Goal: Task Accomplishment & Management: Use online tool/utility

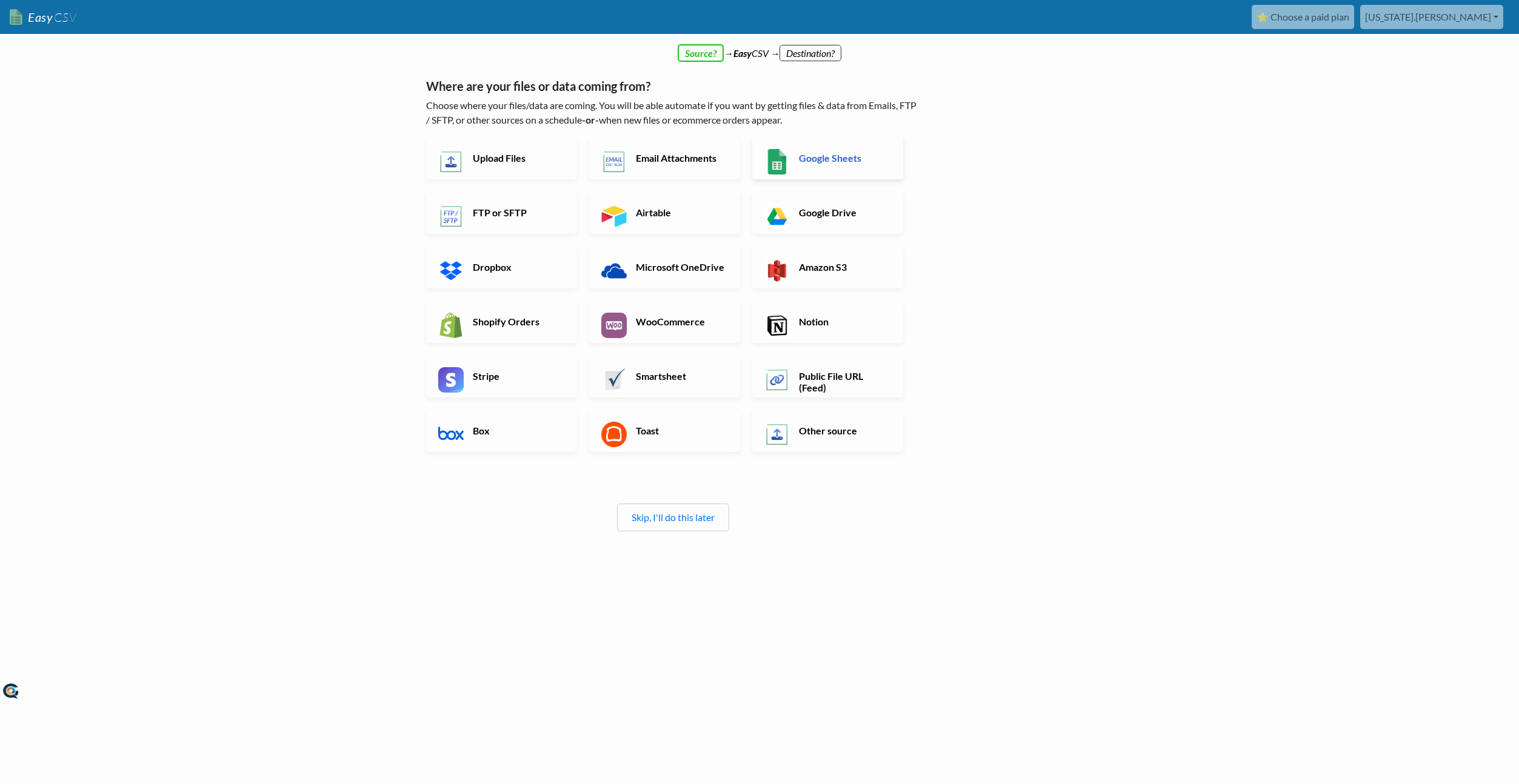
click at [858, 160] on h6 "Google Sheets" at bounding box center [843, 158] width 95 height 12
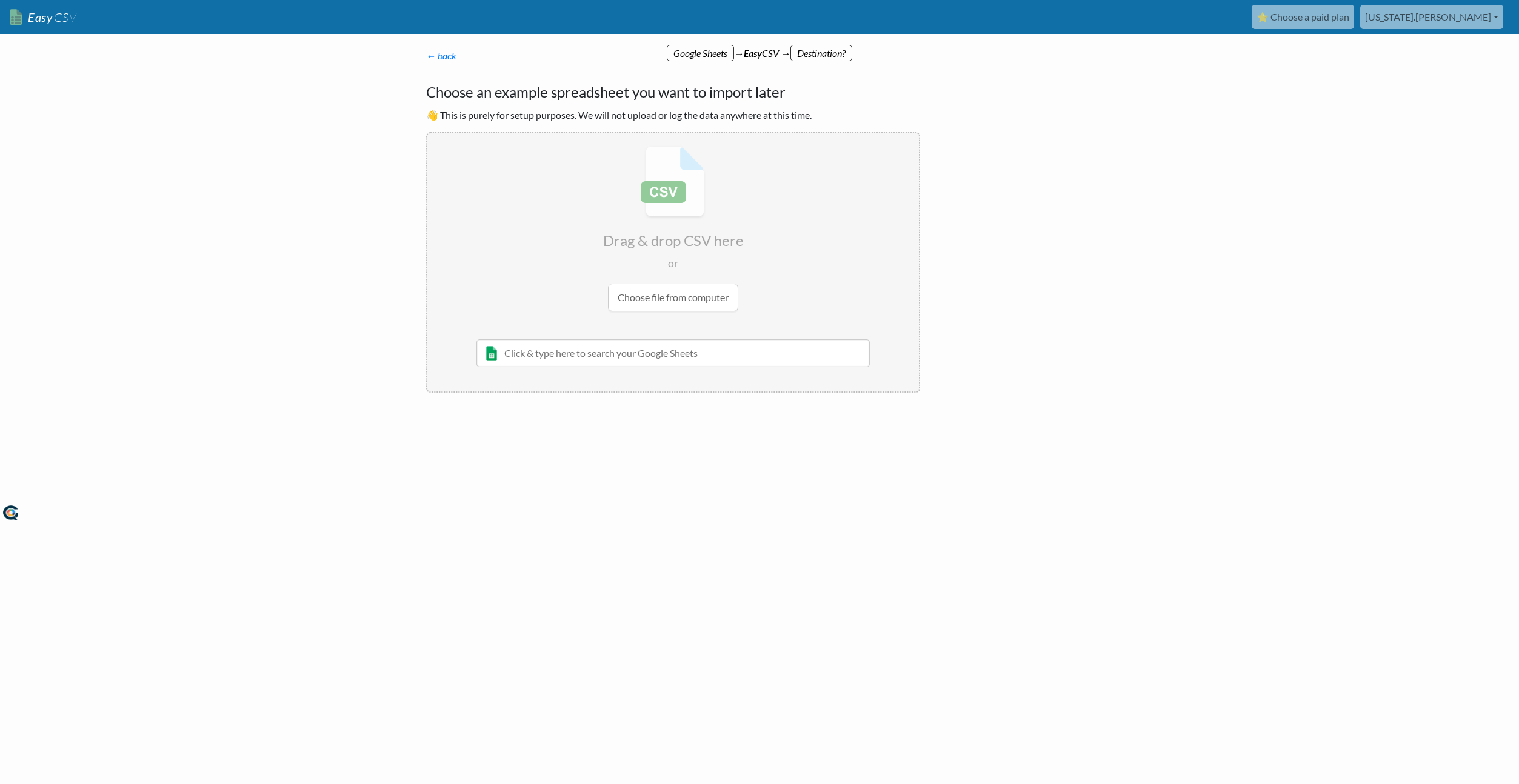
click at [1149, 353] on body "Easy CSV ⭐ Choose a paid plan [US_STATE][GEOGRAPHIC_DATA][PERSON_NAME] Native I…" at bounding box center [759, 262] width 1519 height 524
click at [1147, 353] on body "Easy CSV ⭐ Choose a paid plan [US_STATE][GEOGRAPHIC_DATA][PERSON_NAME] Native I…" at bounding box center [759, 262] width 1519 height 524
click at [1175, 200] on body "Easy CSV ⭐ Choose a paid plan [US_STATE][GEOGRAPHIC_DATA][PERSON_NAME] Native I…" at bounding box center [759, 262] width 1519 height 524
click at [1107, 224] on body "Easy CSV ⭐ Choose a paid plan [US_STATE][GEOGRAPHIC_DATA][PERSON_NAME] Native I…" at bounding box center [759, 262] width 1519 height 524
click at [1108, 224] on body "Easy CSV ⭐ Choose a paid plan [US_STATE][GEOGRAPHIC_DATA][PERSON_NAME] Native I…" at bounding box center [759, 262] width 1519 height 524
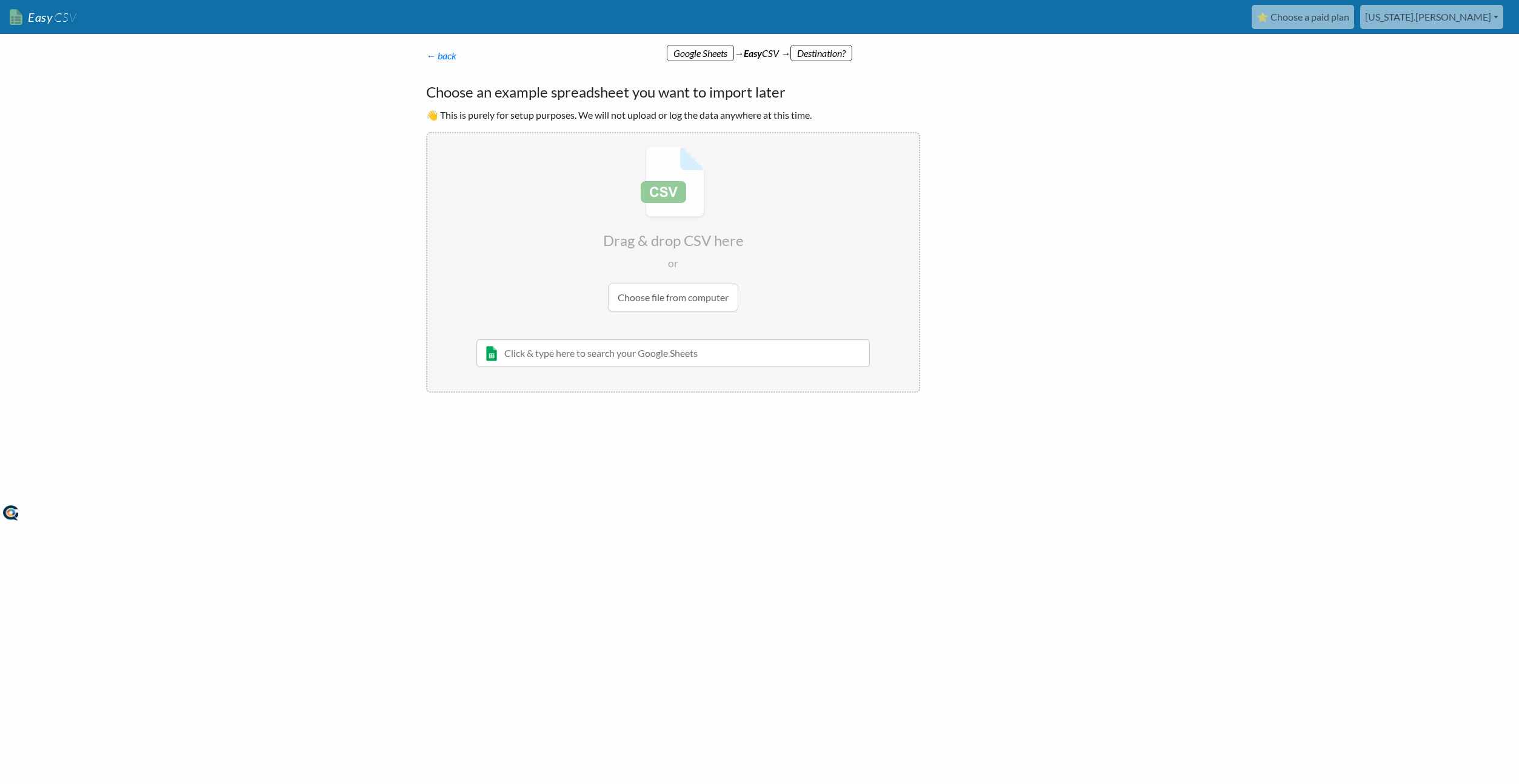
click at [1108, 223] on body "Easy CSV ⭐ Choose a paid plan [US_STATE][GEOGRAPHIC_DATA][PERSON_NAME] Native I…" at bounding box center [759, 262] width 1519 height 524
click at [678, 296] on input "file" at bounding box center [673, 229] width 491 height 191
click at [575, 353] on input "text" at bounding box center [673, 353] width 393 height 28
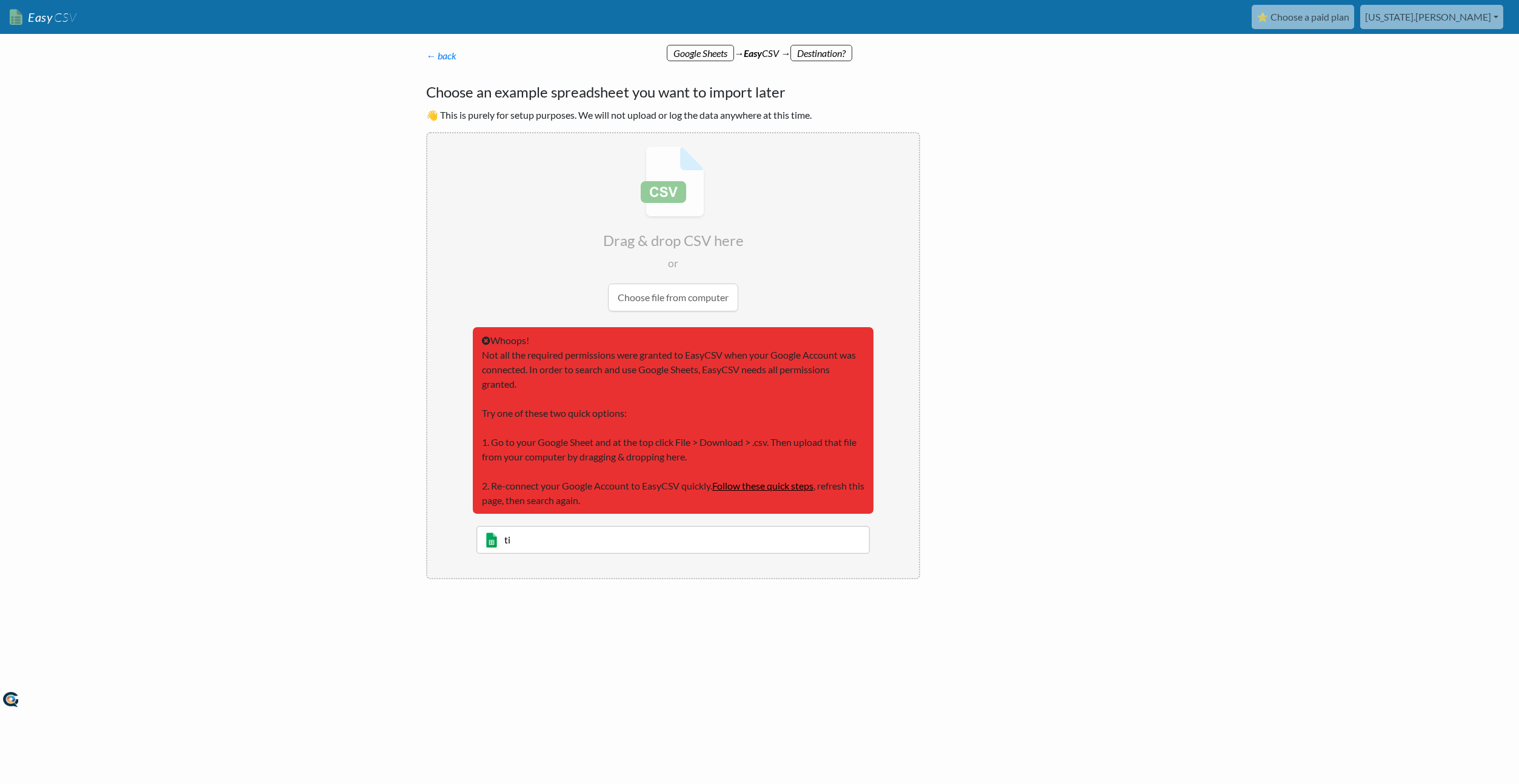
type input "t"
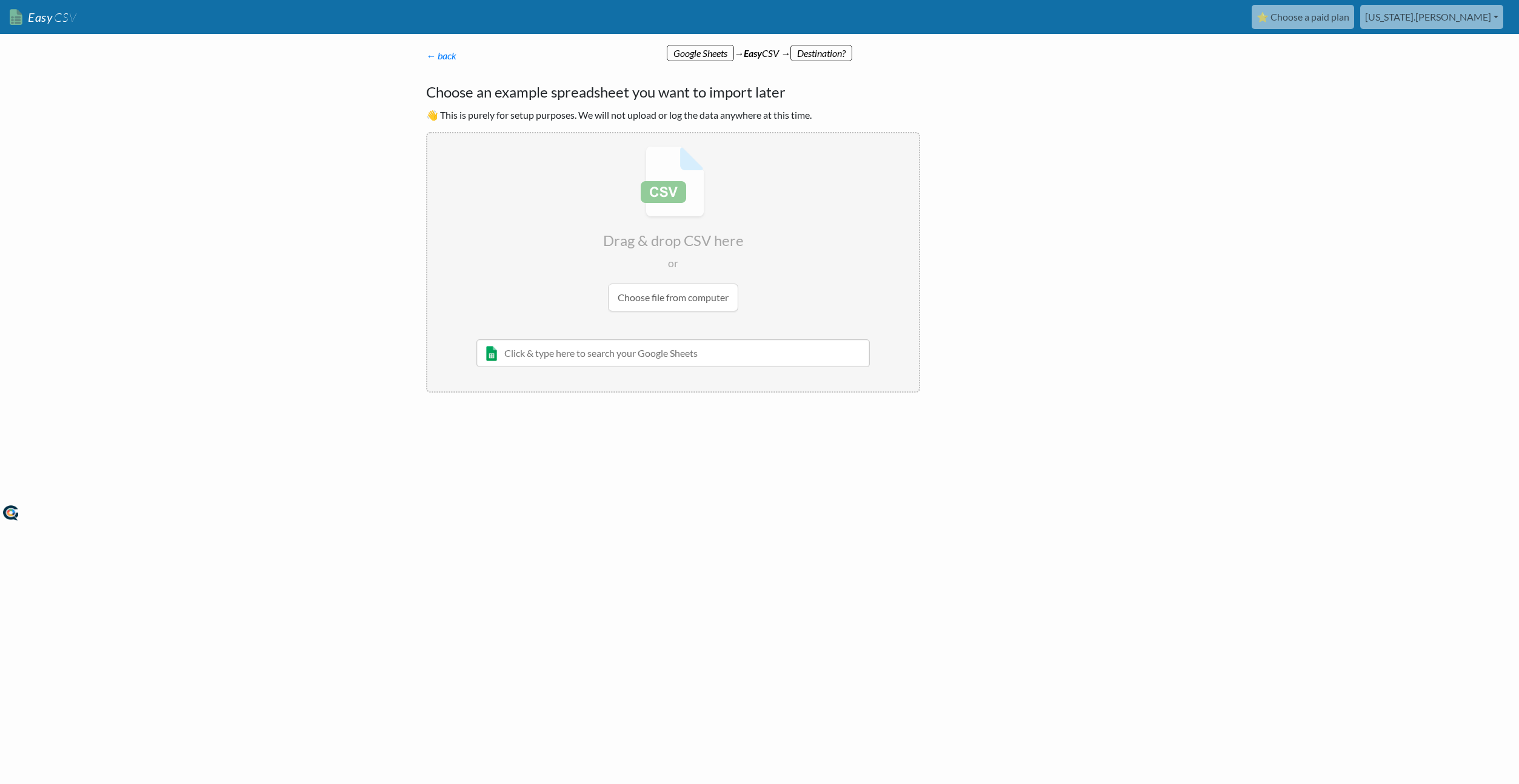
click at [1063, 202] on div "← back Thanks for signing up! Set up your Import Flow and Upload Page in 1 minu…" at bounding box center [759, 266] width 691 height 411
click at [1186, 148] on body "Easy CSV ⭐ Choose a paid plan [US_STATE][GEOGRAPHIC_DATA][PERSON_NAME] Native I…" at bounding box center [759, 262] width 1519 height 524
click at [553, 356] on input "text" at bounding box center [673, 353] width 393 height 28
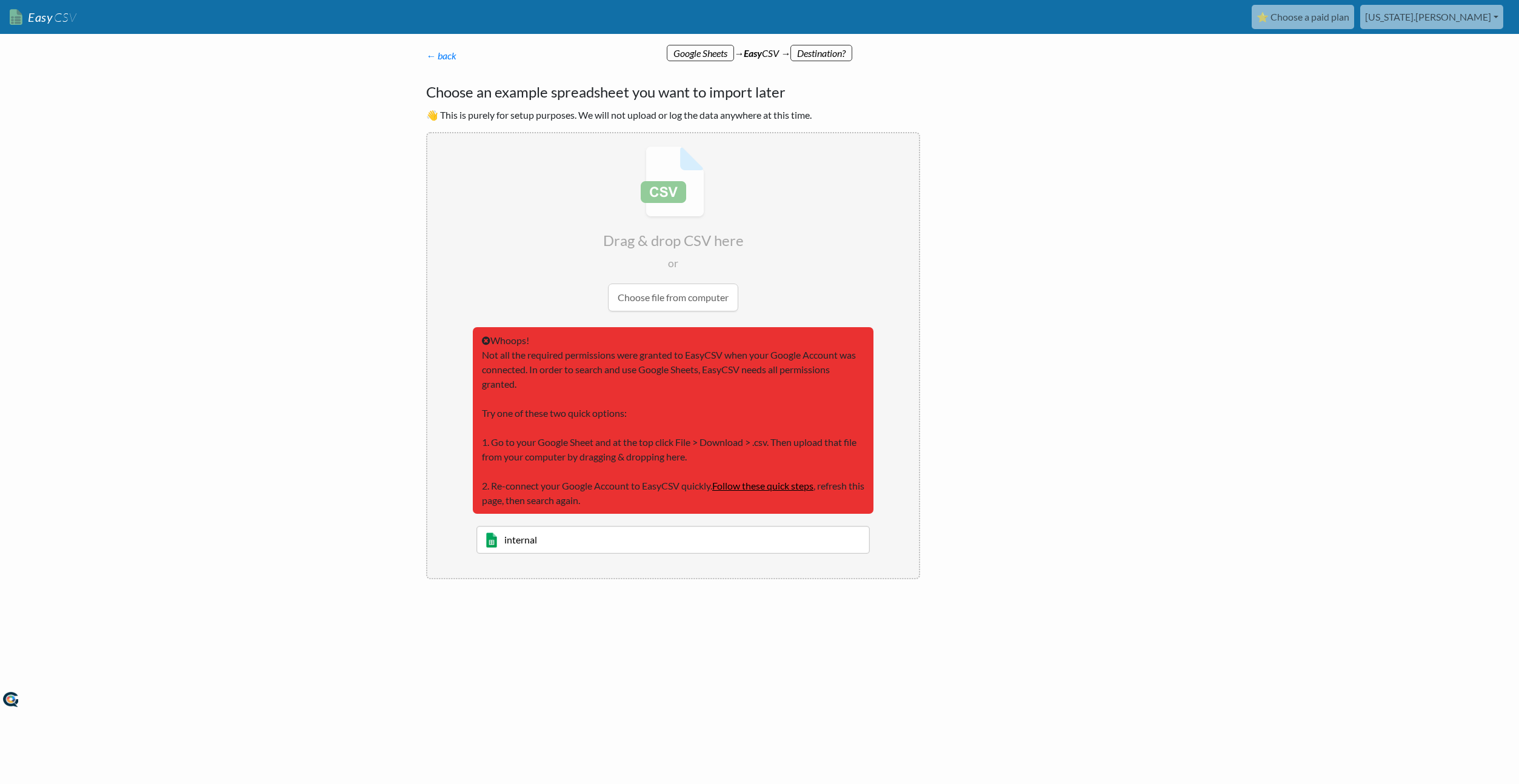
click at [514, 546] on input "internal" at bounding box center [673, 540] width 393 height 28
click at [513, 543] on input "internal" at bounding box center [673, 540] width 393 height 28
click at [488, 541] on input "internal" at bounding box center [673, 540] width 393 height 28
click at [515, 540] on input "internal" at bounding box center [673, 540] width 393 height 28
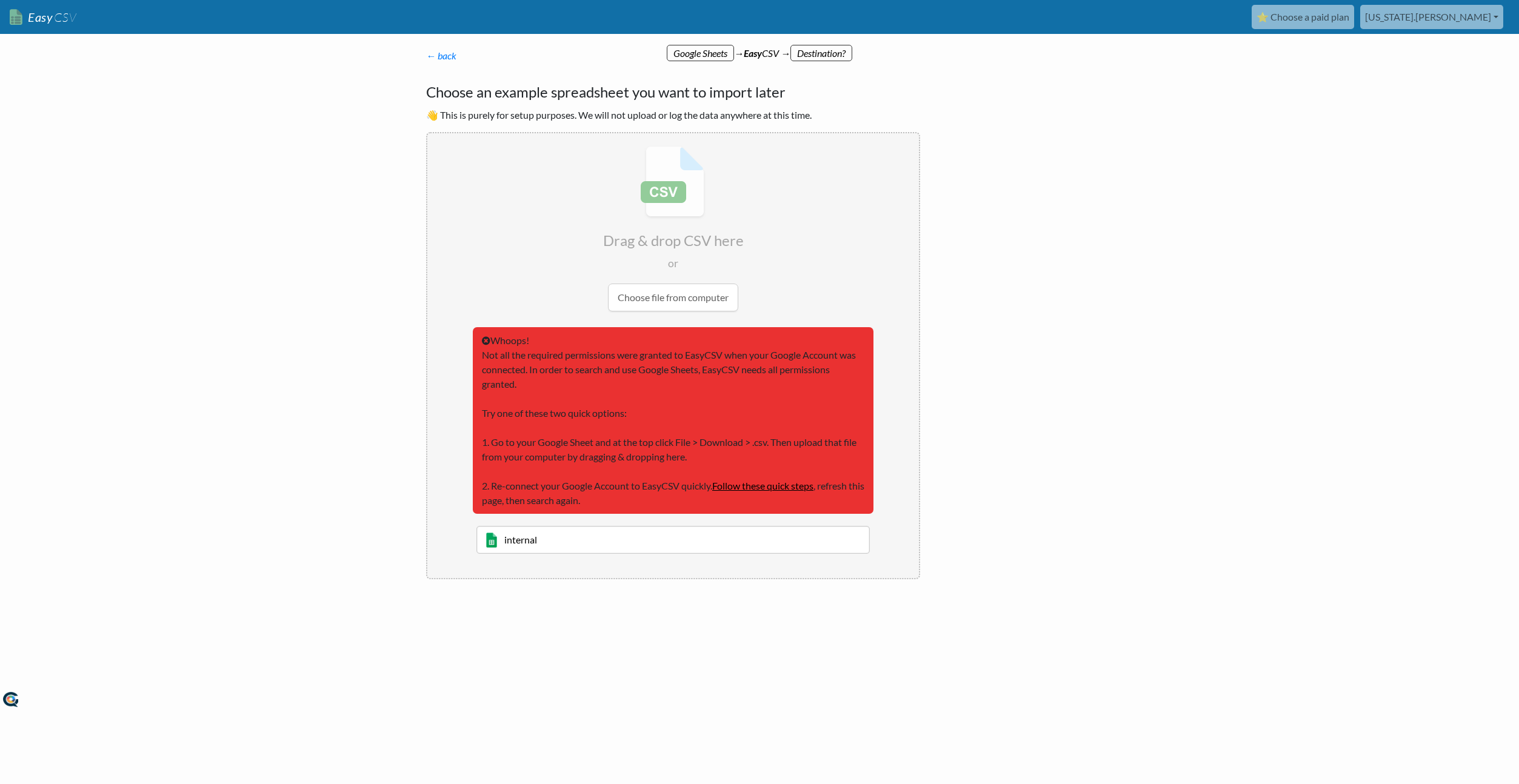
click at [515, 540] on input "internal" at bounding box center [673, 540] width 393 height 28
paste input "https://docs.google.com/spreadsheets/d/1s_yghl7XYqwvQecrmqyMI6tUcYuVxCajfhWOL1F…"
click at [657, 535] on input "https://docs.google.com/spreadsheets/d/1s_yghl7XYqwvQecrmqyMI6tUcYuVxCajfhWOL1F…" at bounding box center [673, 540] width 393 height 28
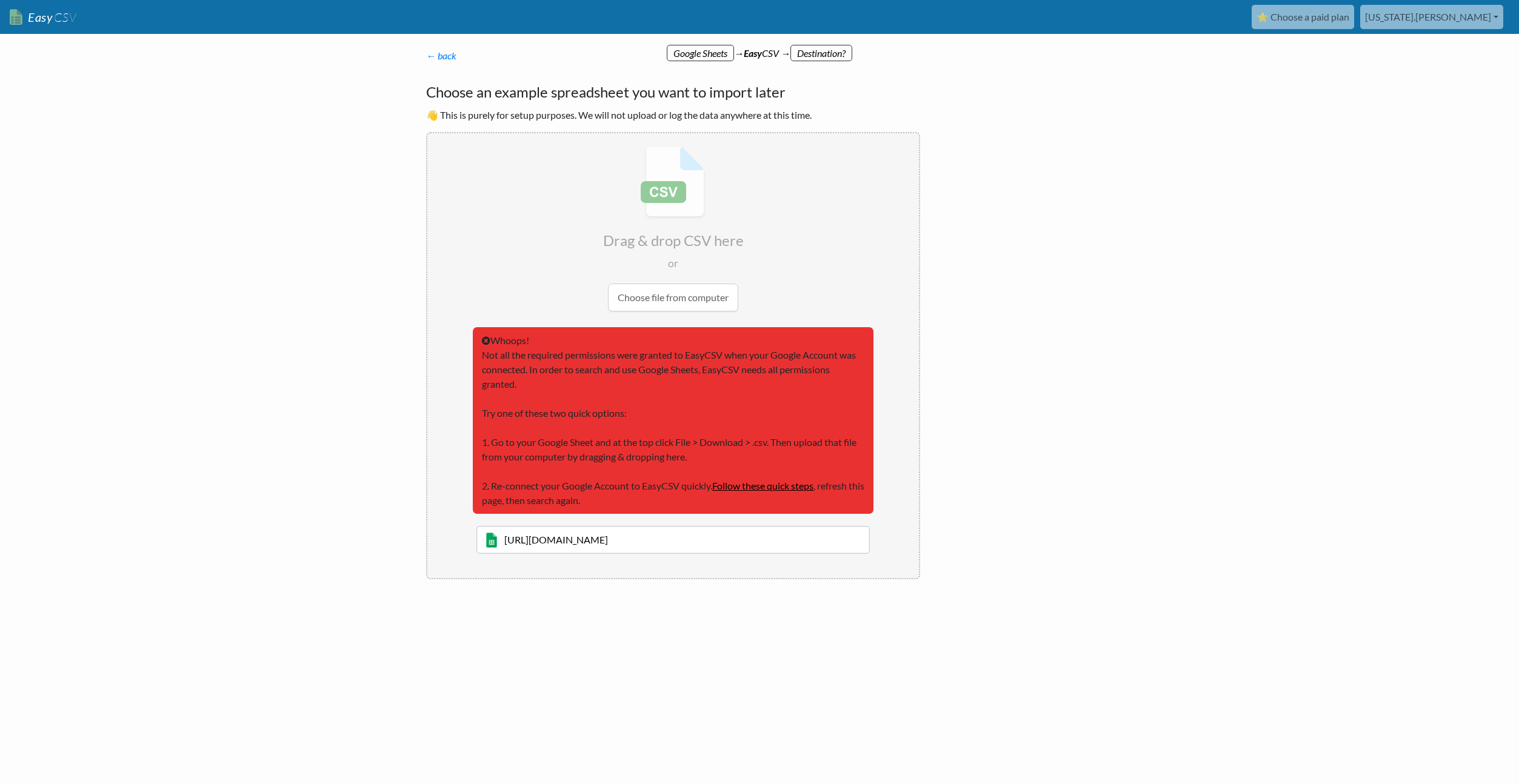
paste input "internal_all_webtour_titles"
type input "internal_all_webtour_titles"
click at [663, 620] on div "← back Thanks for signing up! Set up your Import Flow and Upload Page in 1 minu…" at bounding box center [759, 359] width 691 height 598
click at [697, 297] on input "file" at bounding box center [673, 229] width 491 height 191
click at [683, 289] on input "file" at bounding box center [673, 229] width 491 height 191
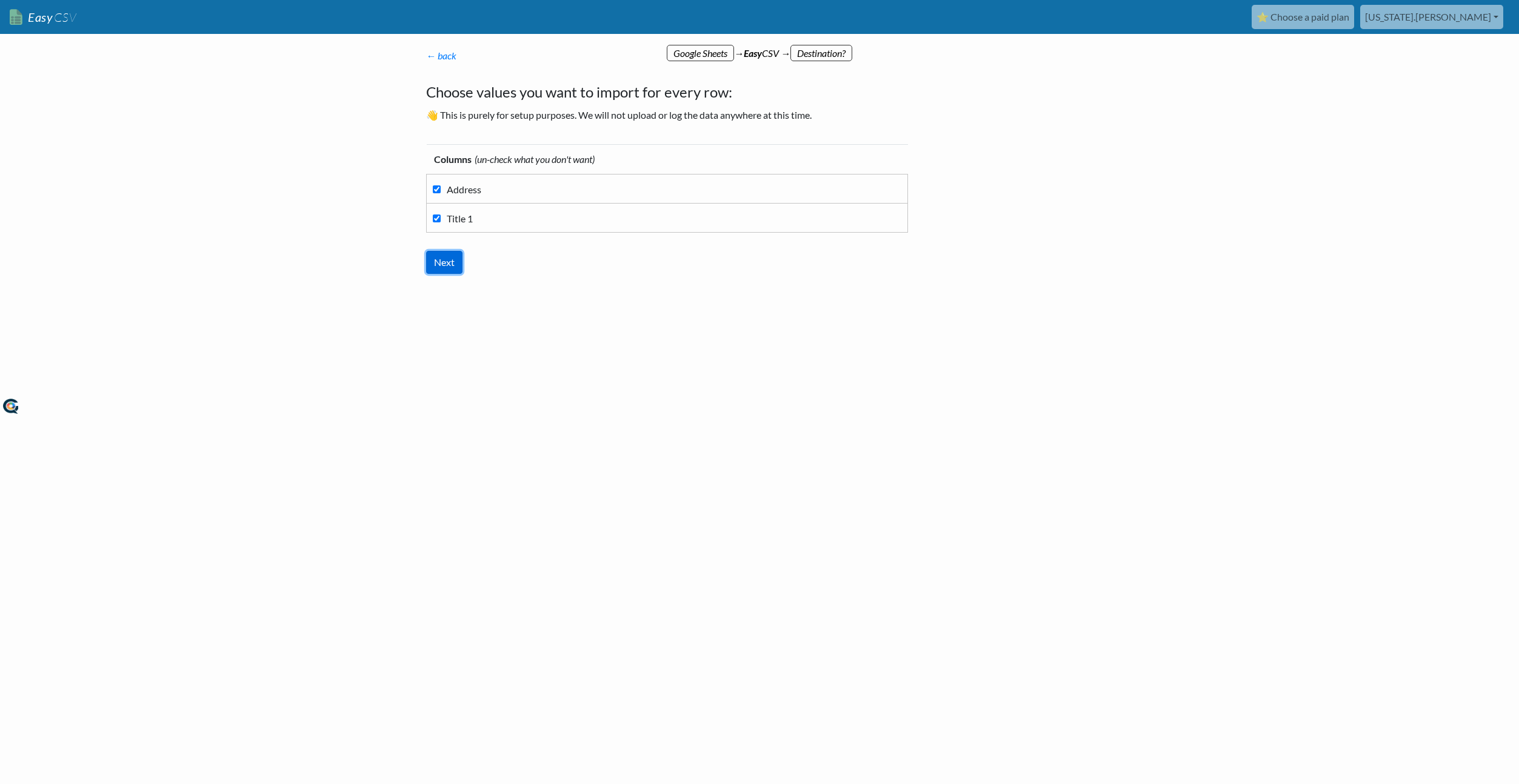
click at [445, 259] on input "Next" at bounding box center [445, 263] width 37 height 23
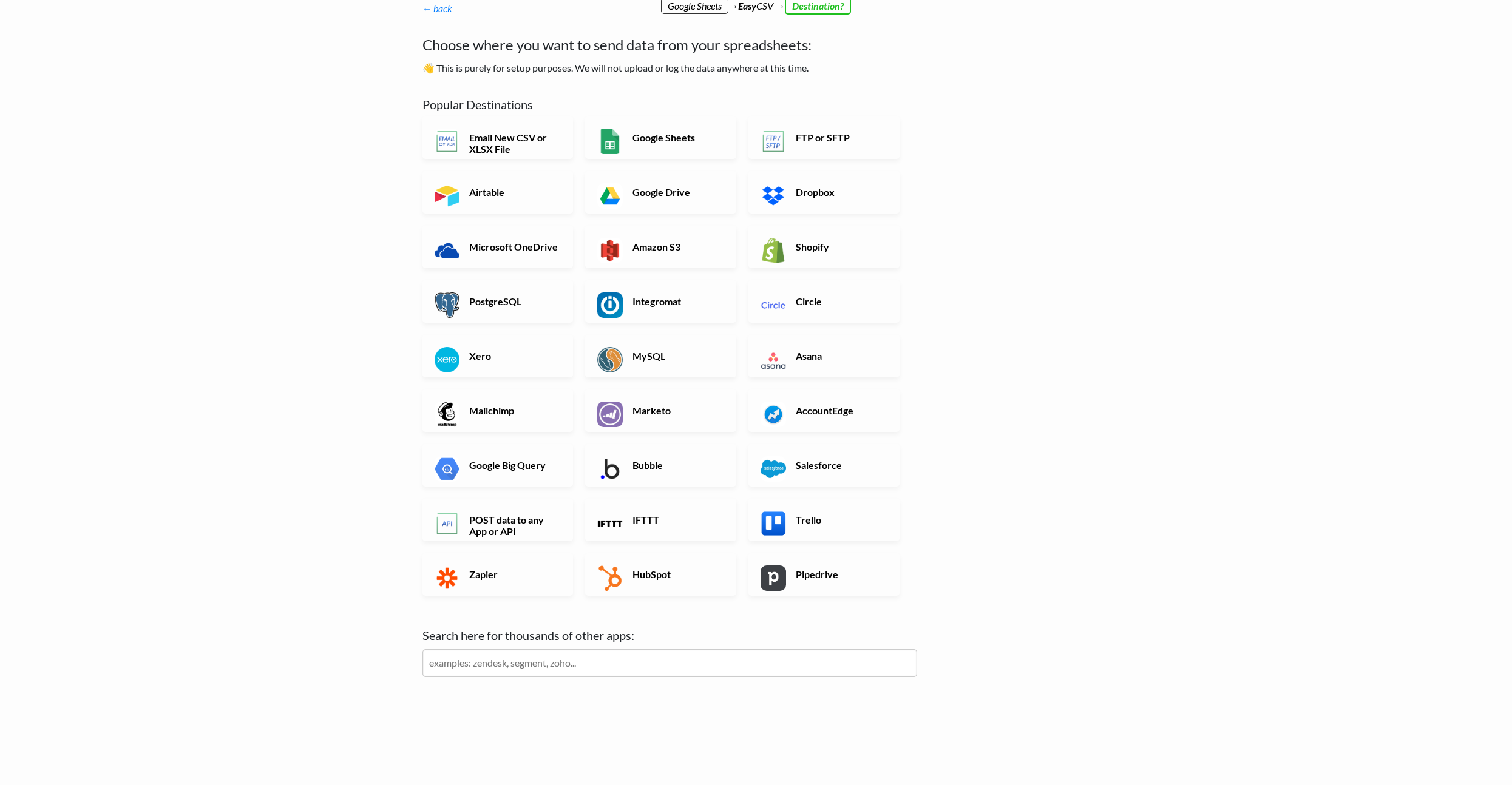
scroll to position [50, 0]
click at [487, 662] on input "text" at bounding box center [669, 661] width 495 height 28
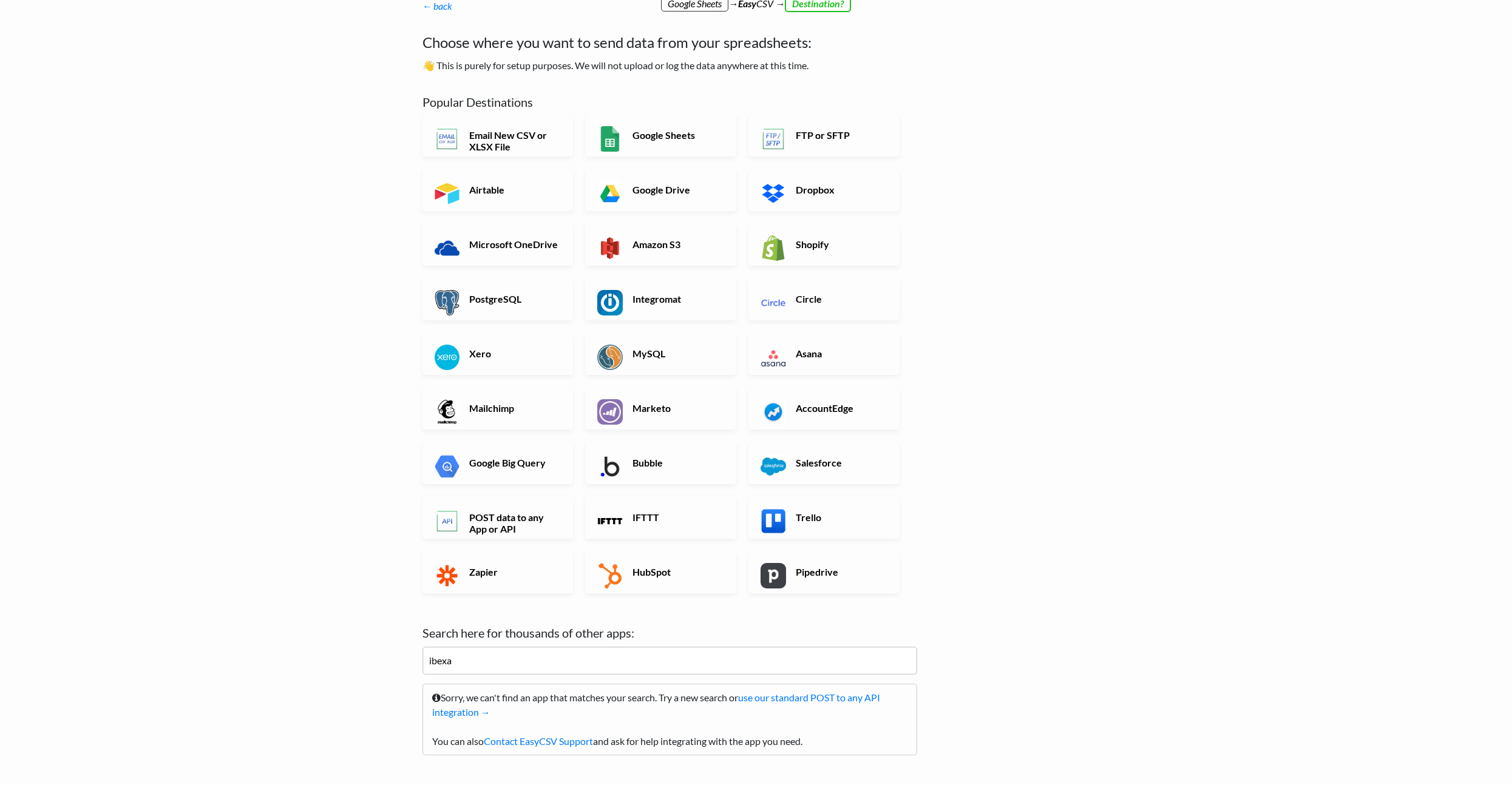
type input "ibexa"
click at [1081, 444] on div "← back Thanks for signing up! Set up your Import Flow and Upload Page in 1 minu…" at bounding box center [756, 427] width 692 height 833
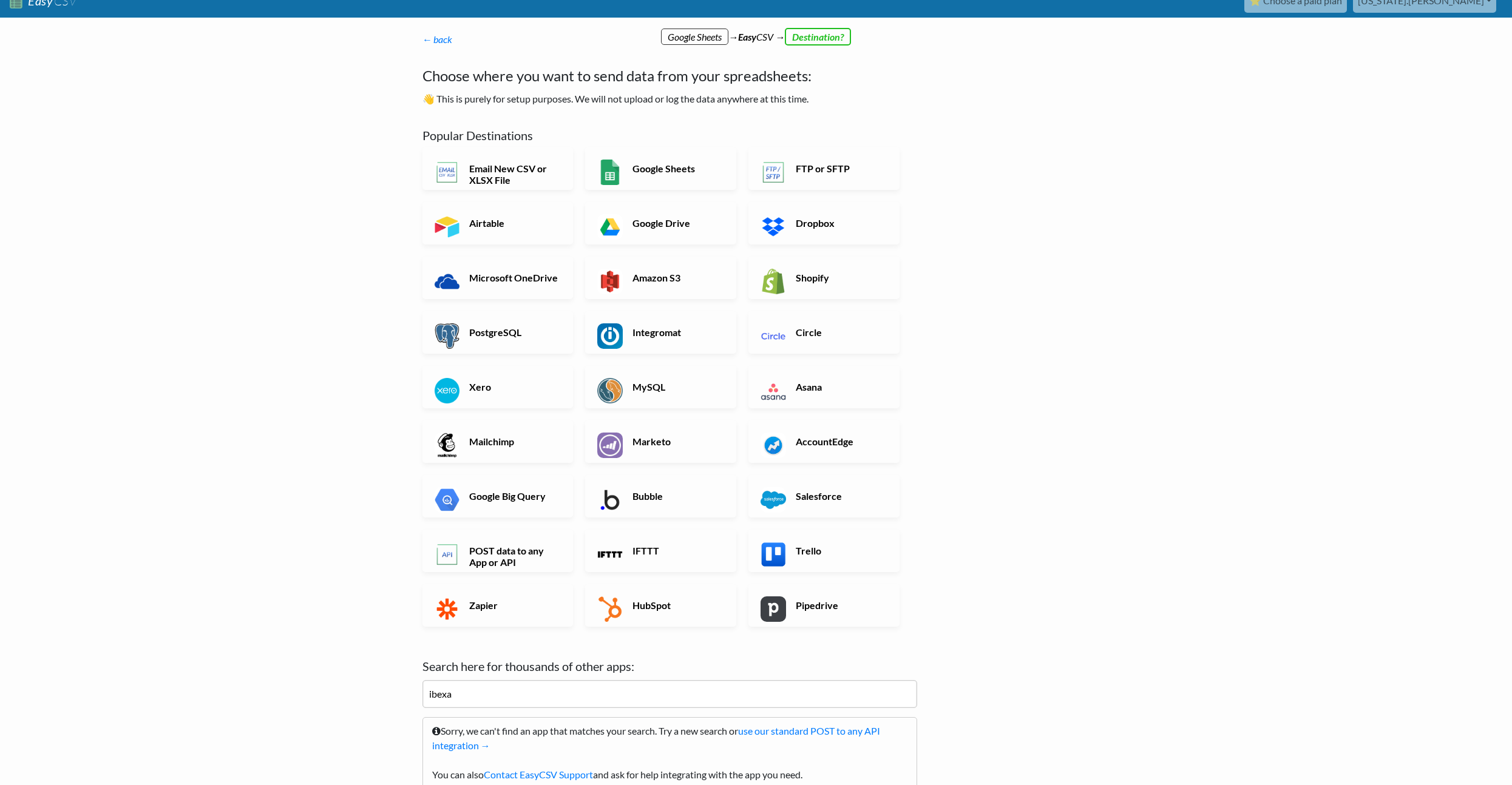
scroll to position [0, 0]
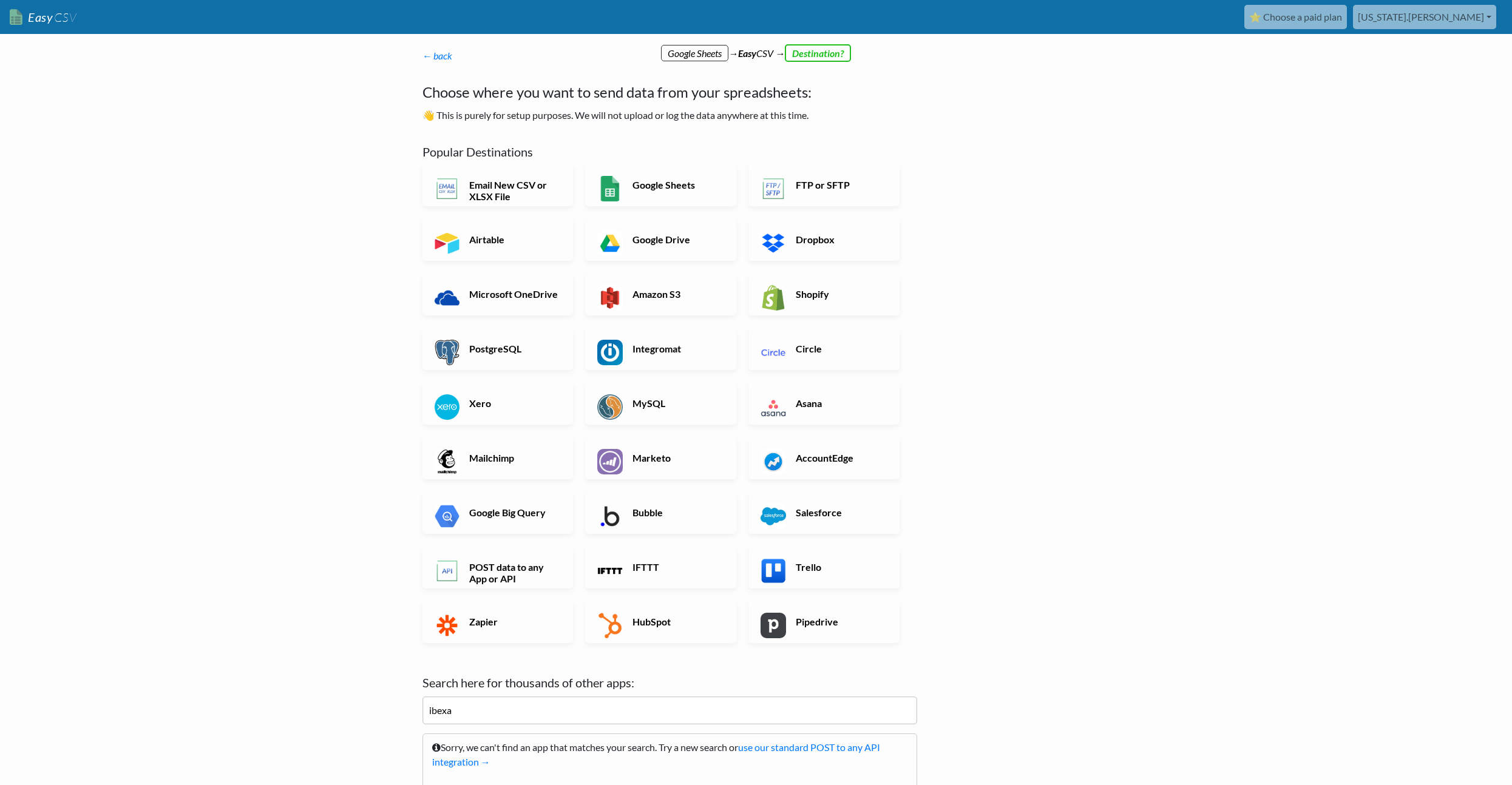
click at [319, 382] on body "Easy CSV ⭐ Choose a paid plan [US_STATE][GEOGRAPHIC_DATA][PERSON_NAME] Native I…" at bounding box center [756, 447] width 1512 height 894
click at [326, 380] on body "Easy CSV ⭐ Choose a paid plan [US_STATE][GEOGRAPHIC_DATA][PERSON_NAME] Native I…" at bounding box center [756, 473] width 1512 height 946
click at [434, 54] on link "← back" at bounding box center [437, 56] width 30 height 12
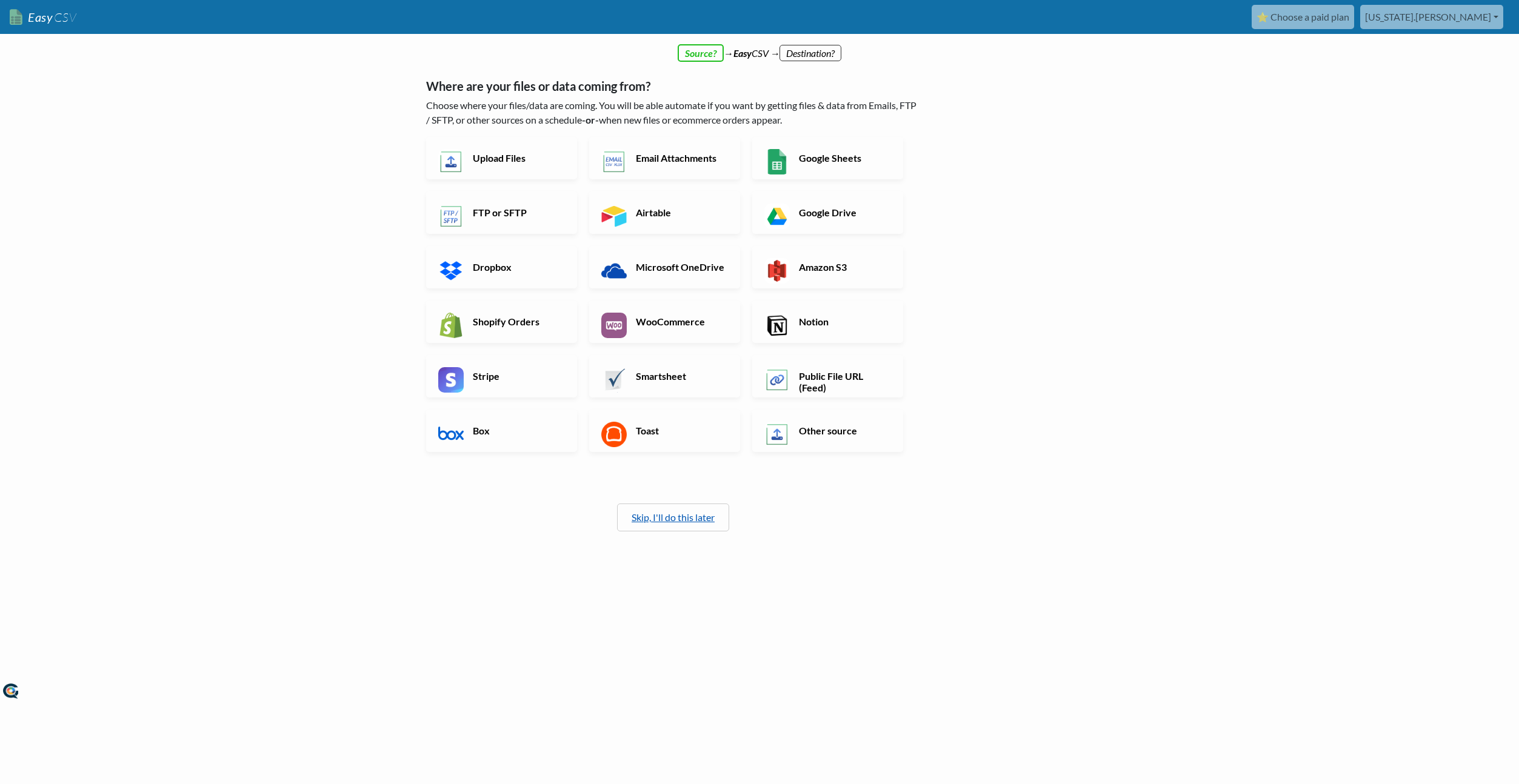
click at [674, 522] on link "Skip, I'll do this later" at bounding box center [673, 517] width 83 height 12
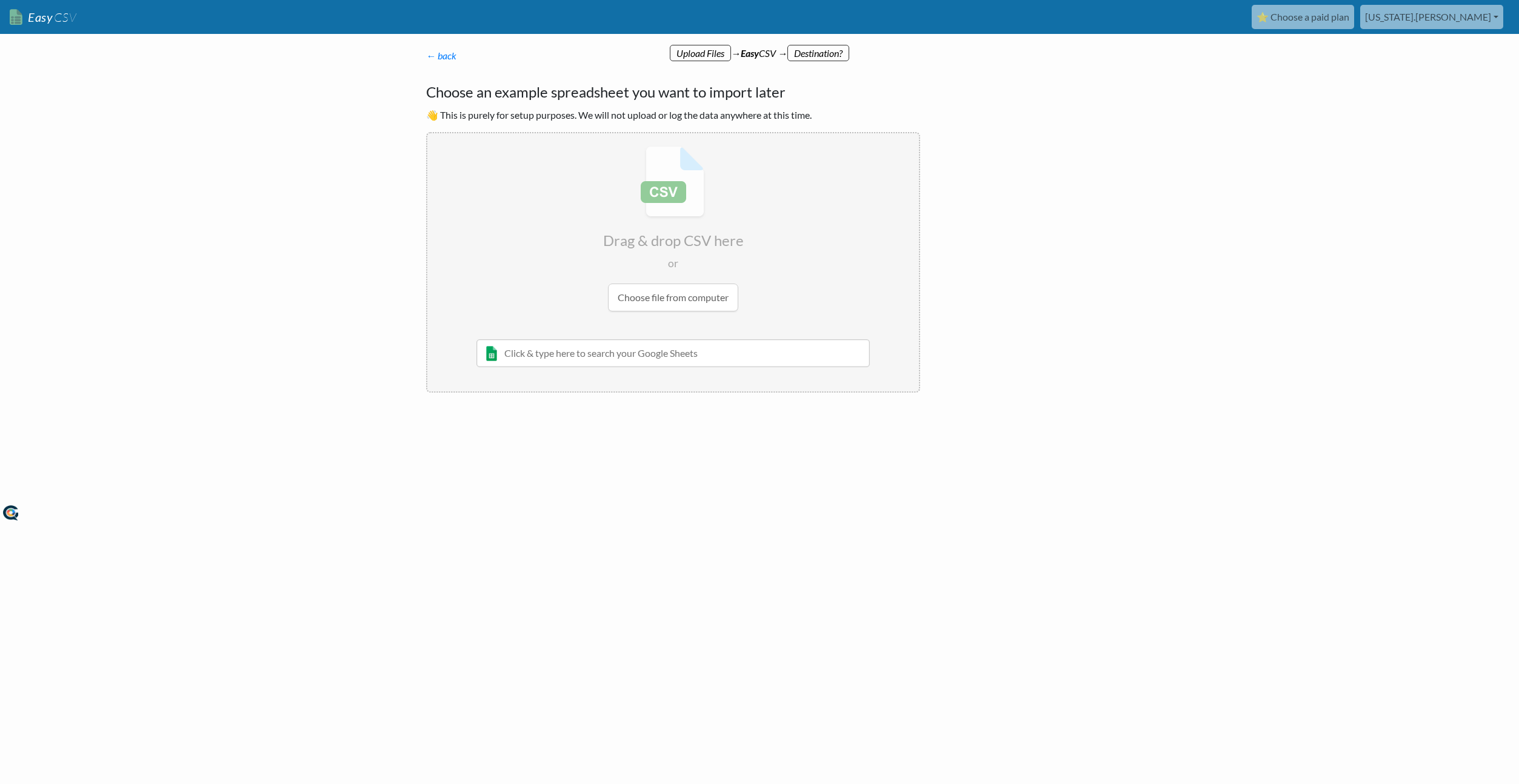
click at [725, 506] on html "Easy CSV ⭐ Choose a paid plan [US_STATE][GEOGRAPHIC_DATA][PERSON_NAME] Native I…" at bounding box center [759, 262] width 1519 height 524
click at [636, 363] on input "text" at bounding box center [673, 353] width 393 height 28
click at [661, 289] on input "file" at bounding box center [673, 229] width 491 height 191
type input "C:\fakepath\internal_all_webtour_titles - 1 - Internal - All.csv"
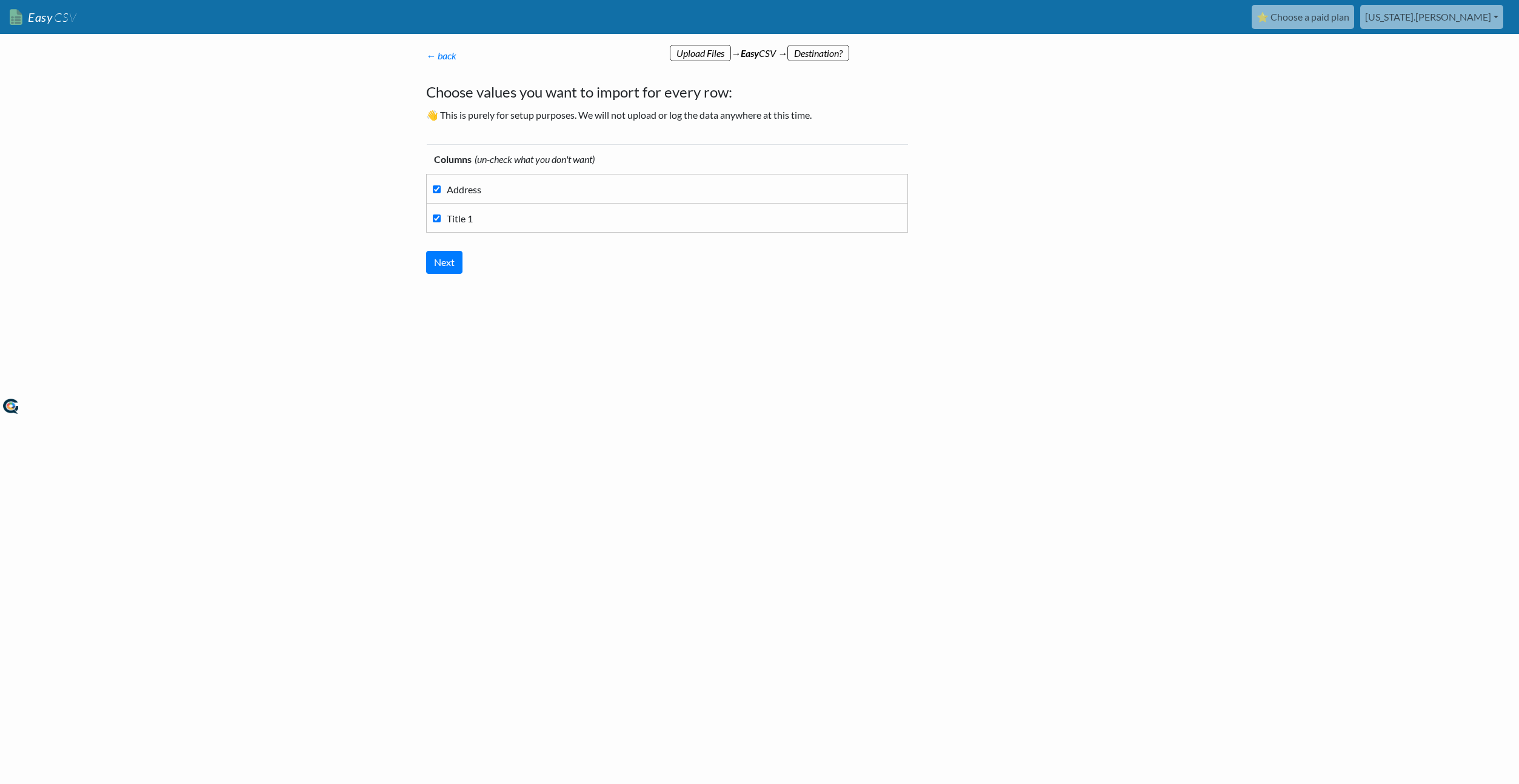
click at [458, 194] on span "Address" at bounding box center [464, 190] width 35 height 12
click at [441, 194] on input "Address" at bounding box center [436, 189] width 7 height 7
checkbox input "false"
click at [451, 265] on input "Next" at bounding box center [445, 263] width 37 height 23
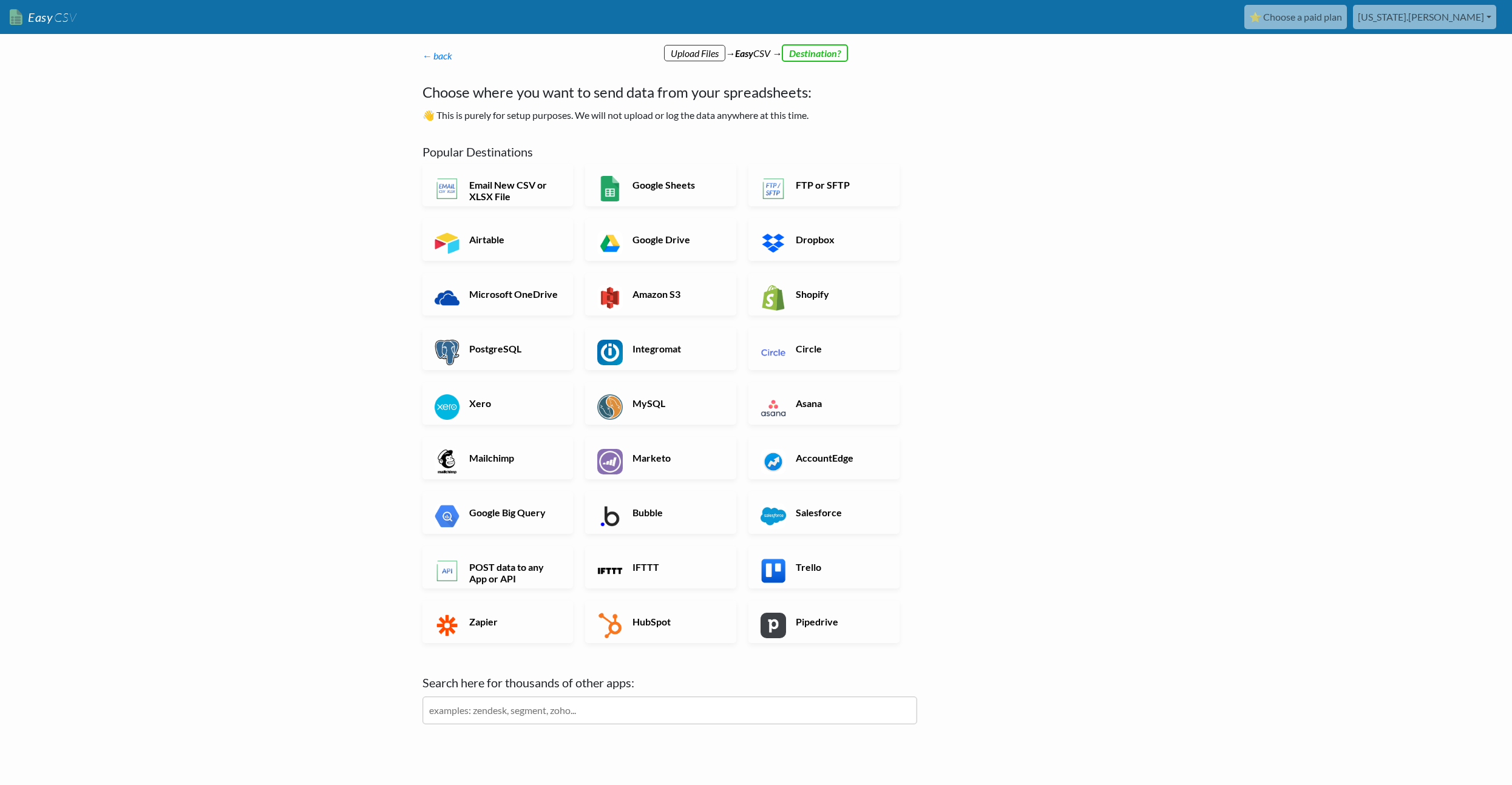
click at [989, 253] on div "← back Thanks for signing up! Set up your Import Flow and Upload Page in 1 minu…" at bounding box center [756, 443] width 692 height 765
